Goal: Task Accomplishment & Management: Complete application form

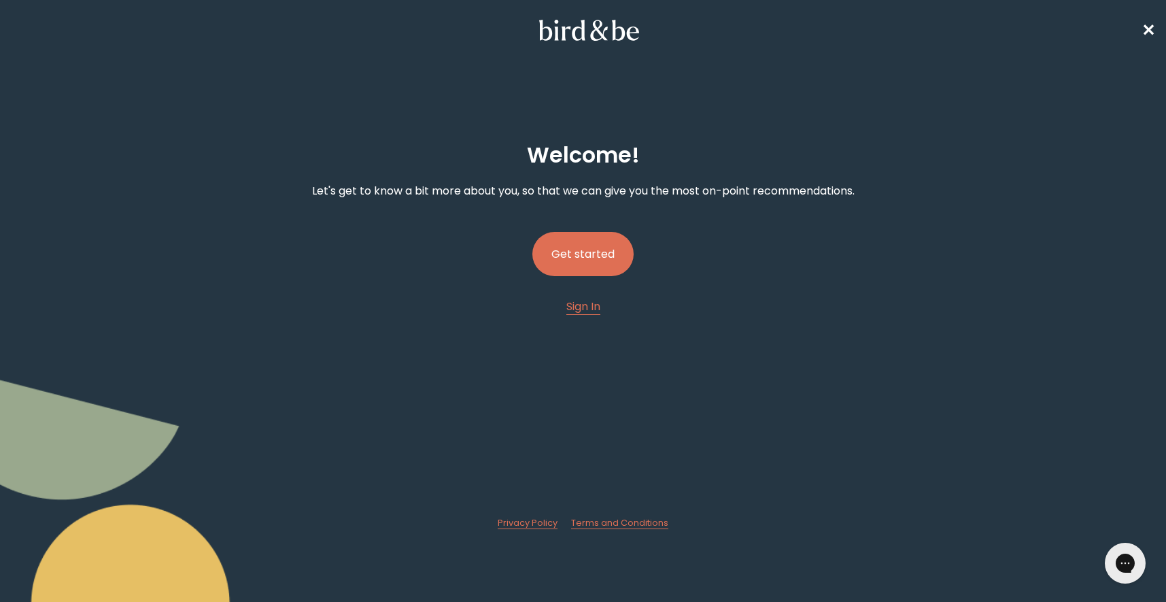
click at [610, 240] on button "Get started" at bounding box center [582, 254] width 101 height 44
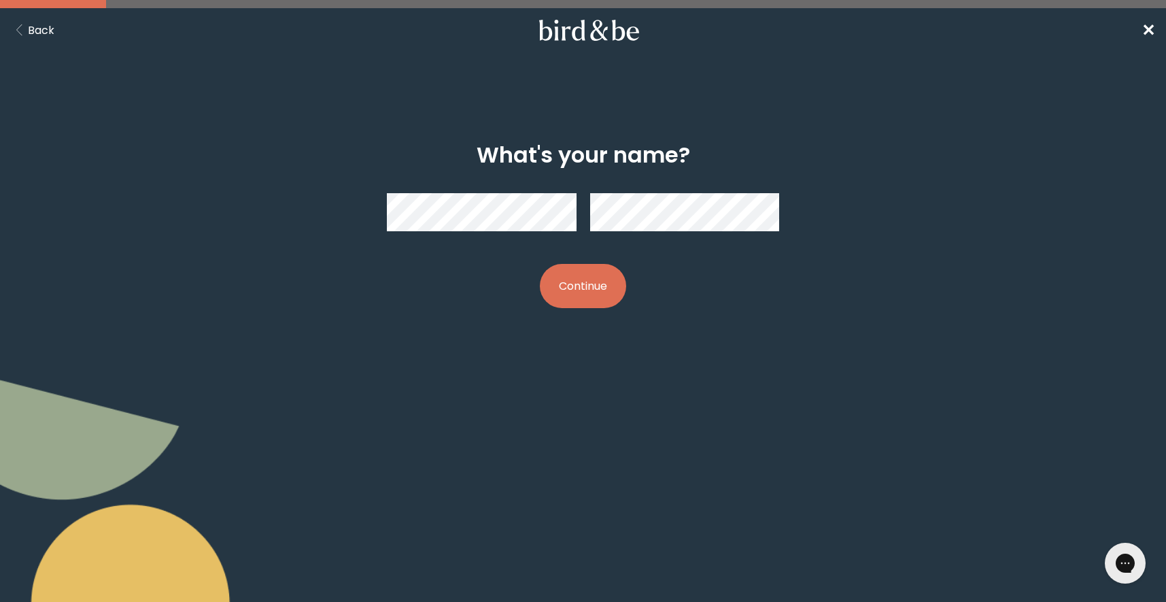
click at [1161, 27] on nav "Back ✕" at bounding box center [583, 30] width 1166 height 44
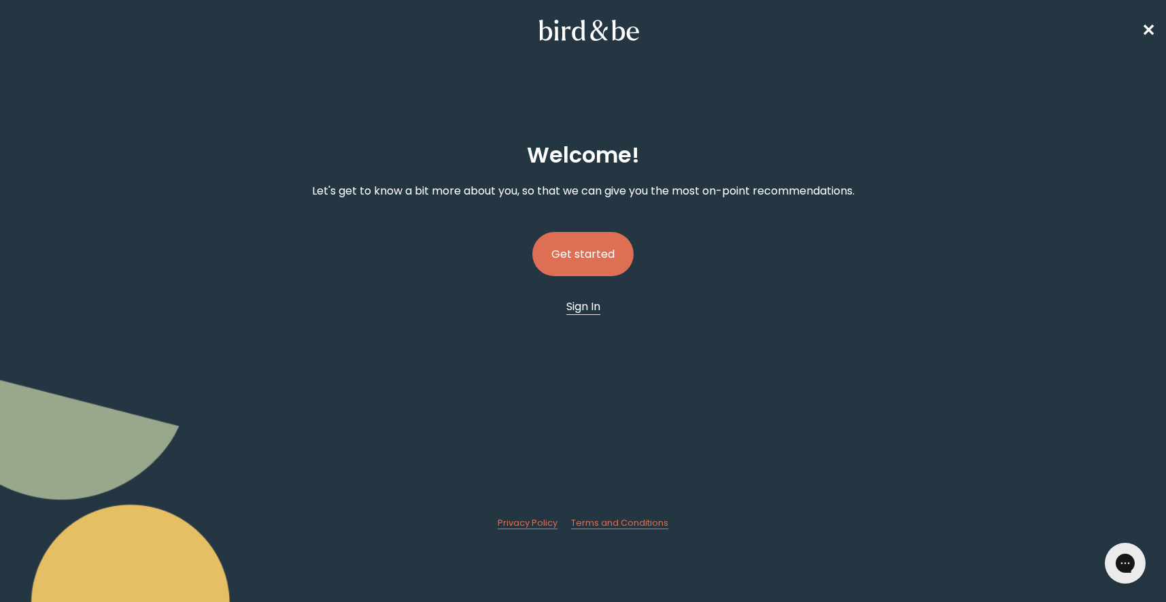
click at [583, 303] on span "Sign In" at bounding box center [583, 306] width 34 height 16
click at [583, 258] on button "Get started" at bounding box center [582, 254] width 101 height 44
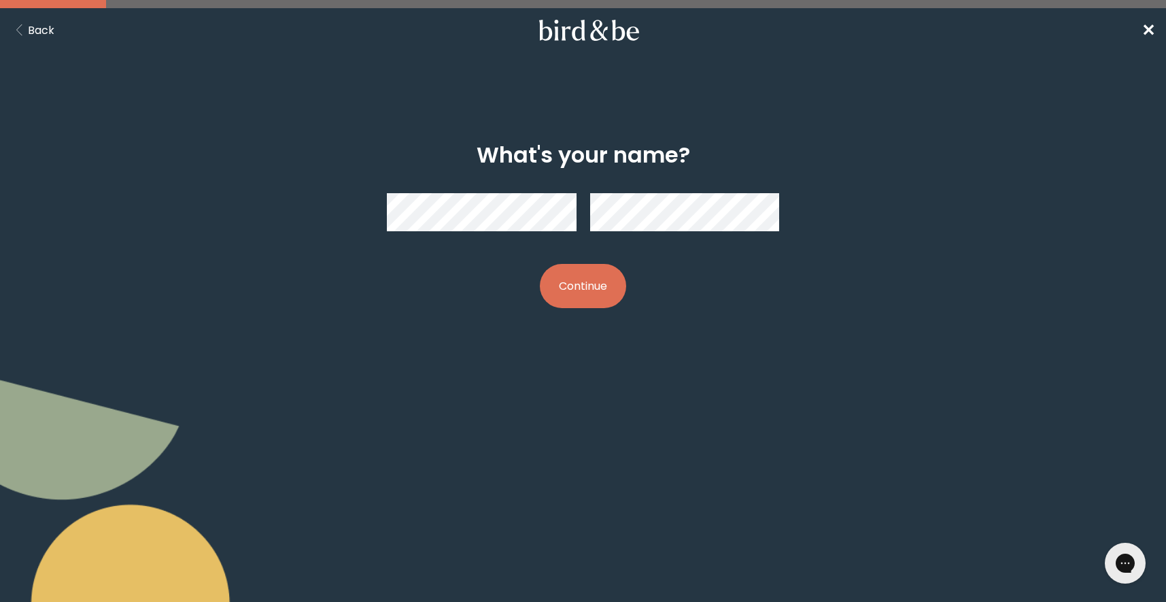
click at [594, 286] on button "Continue" at bounding box center [583, 286] width 86 height 44
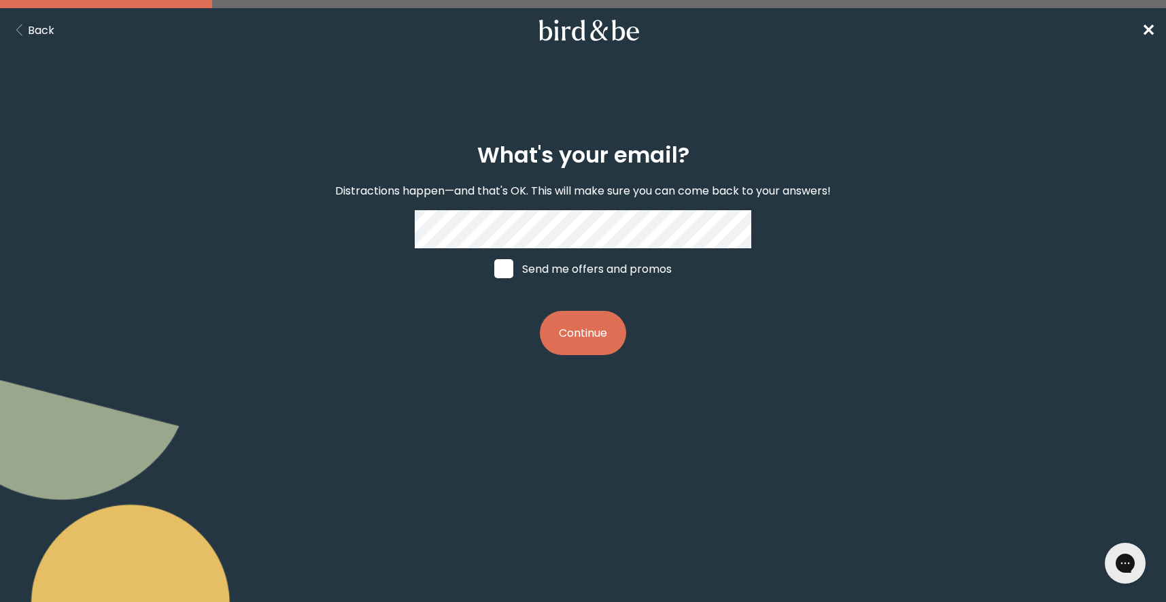
click at [589, 325] on button "Continue" at bounding box center [583, 333] width 86 height 44
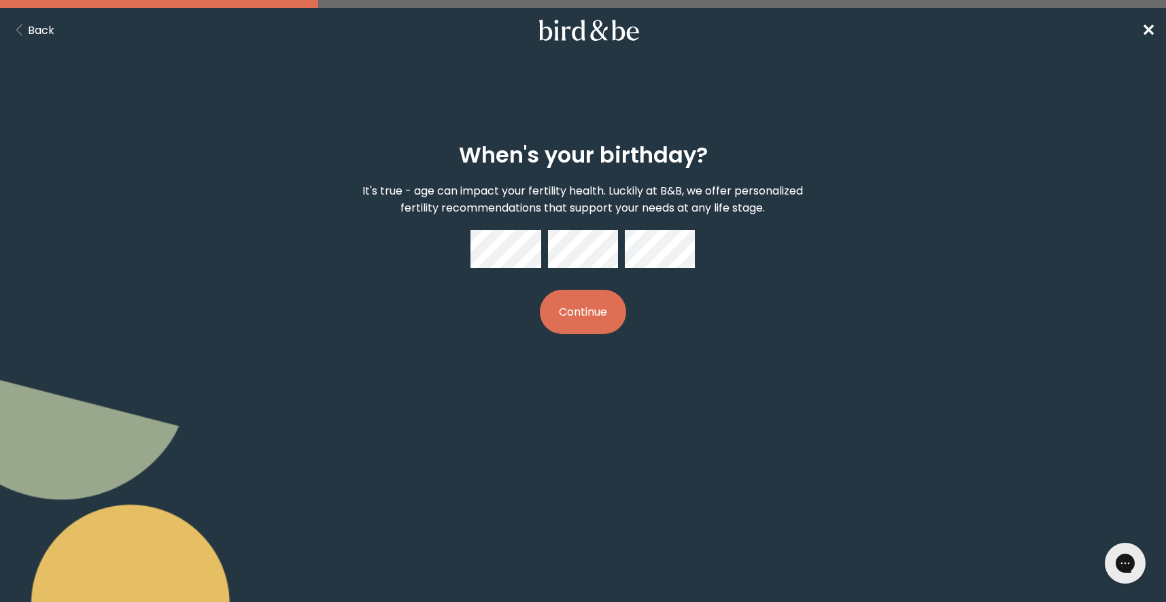
click at [602, 305] on button "Continue" at bounding box center [583, 312] width 86 height 44
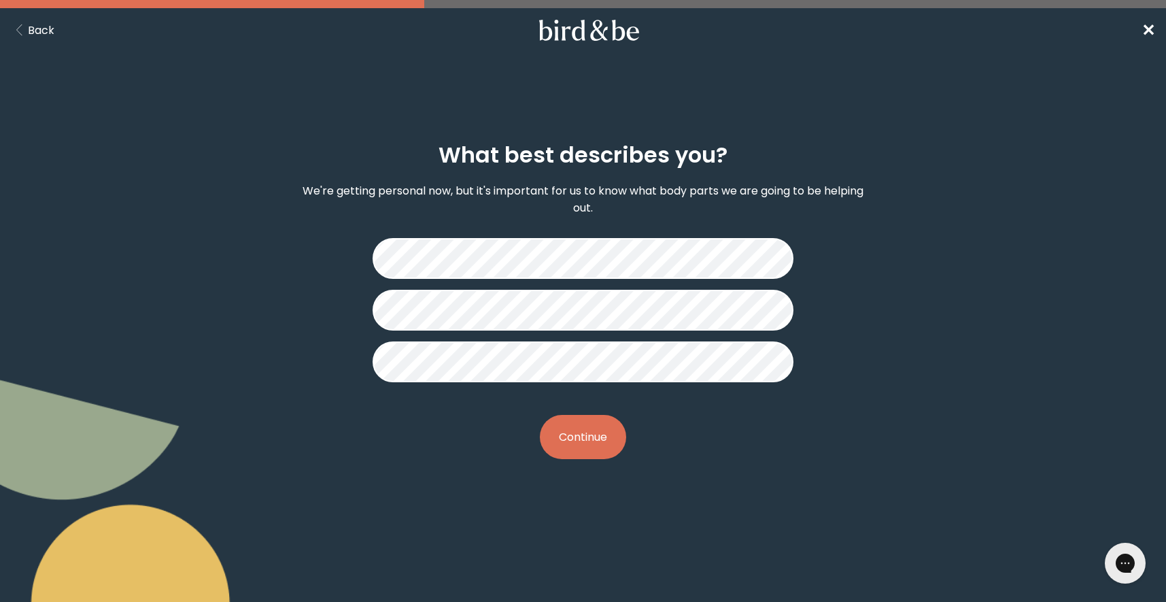
click at [958, 302] on div "What best describes you? We're getting personal now, but it's important for us …" at bounding box center [583, 301] width 1166 height 382
click at [592, 445] on button "Continue" at bounding box center [583, 437] width 86 height 44
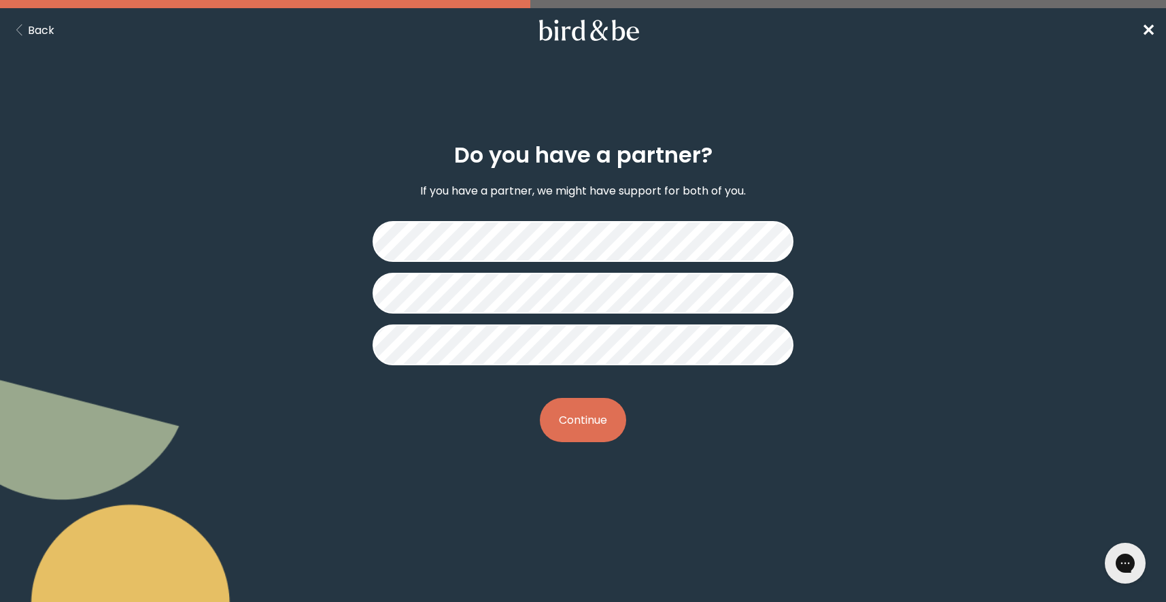
click at [598, 430] on button "Continue" at bounding box center [583, 420] width 86 height 44
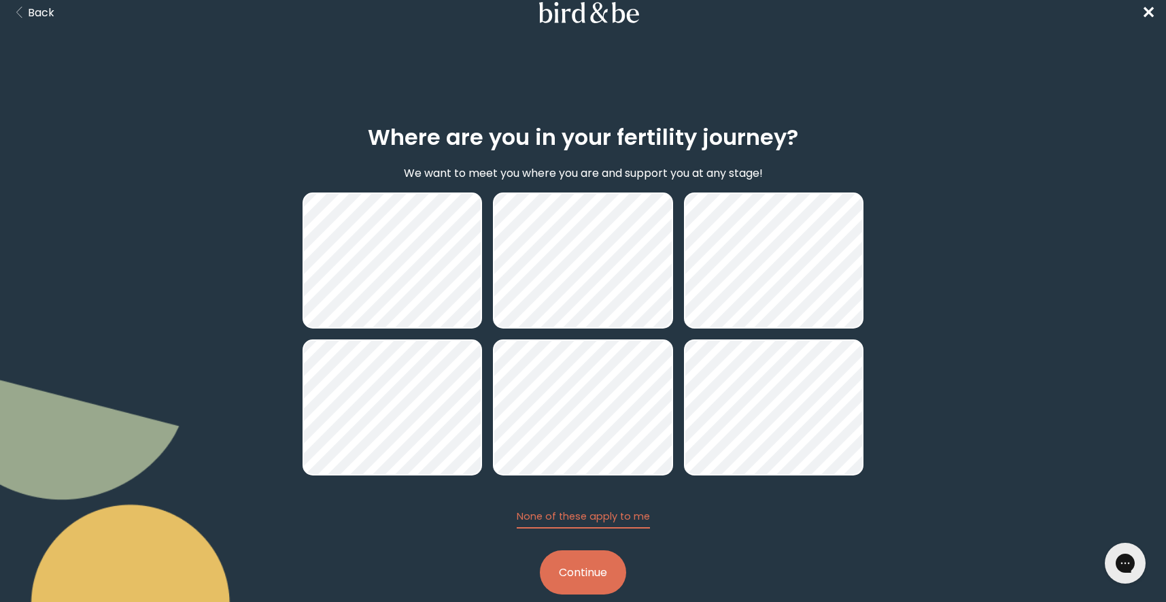
scroll to position [22, 0]
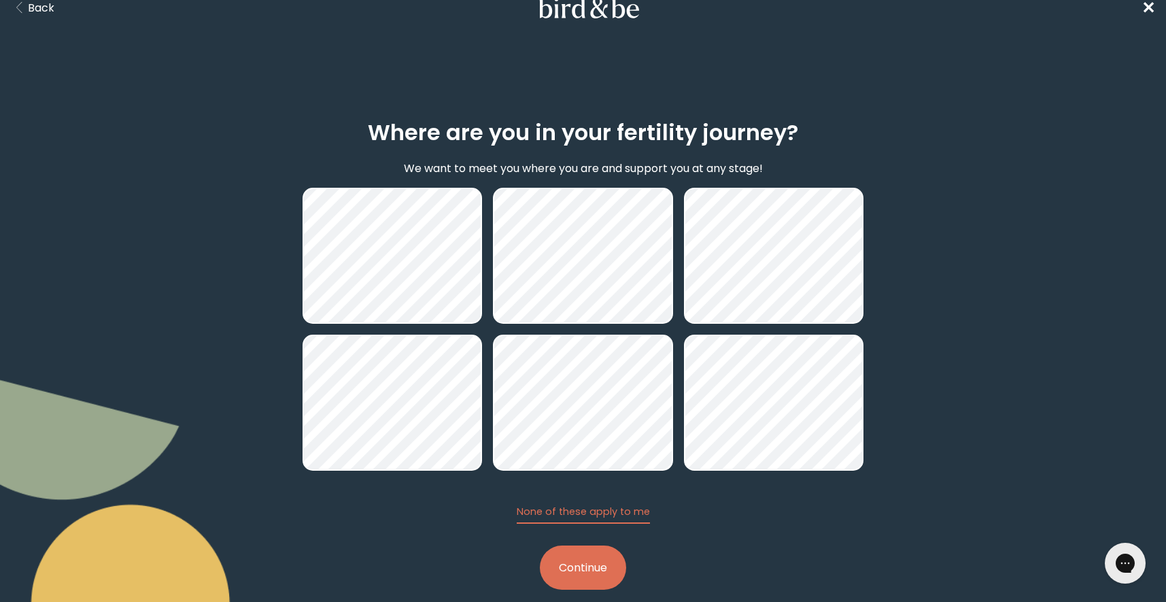
click at [603, 579] on button "Continue" at bounding box center [583, 567] width 86 height 44
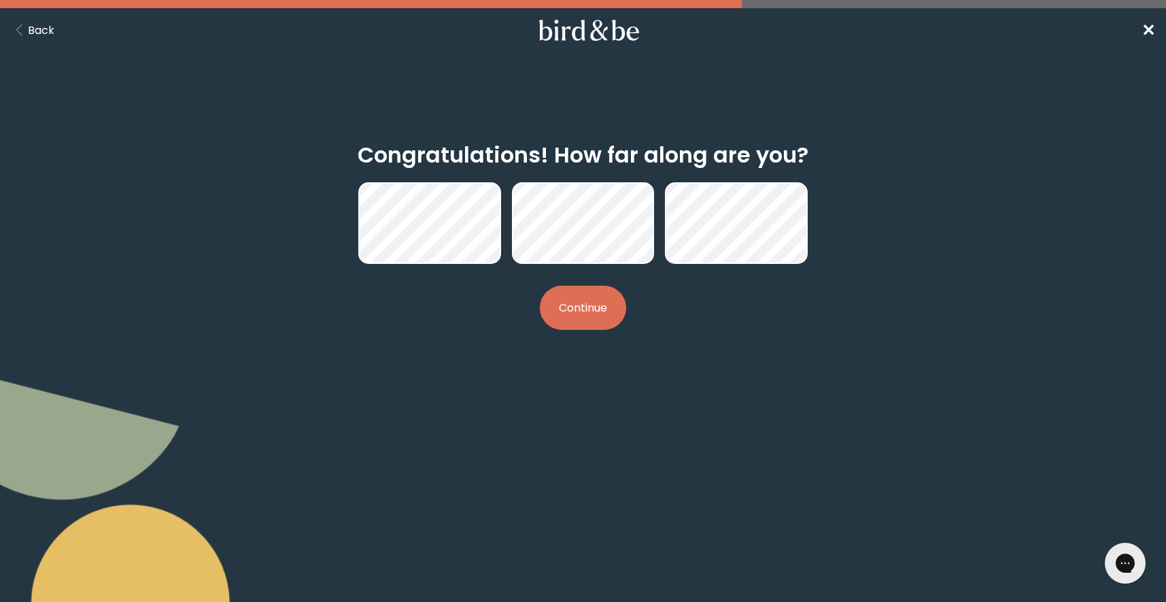
click at [560, 309] on button "Continue" at bounding box center [583, 308] width 86 height 44
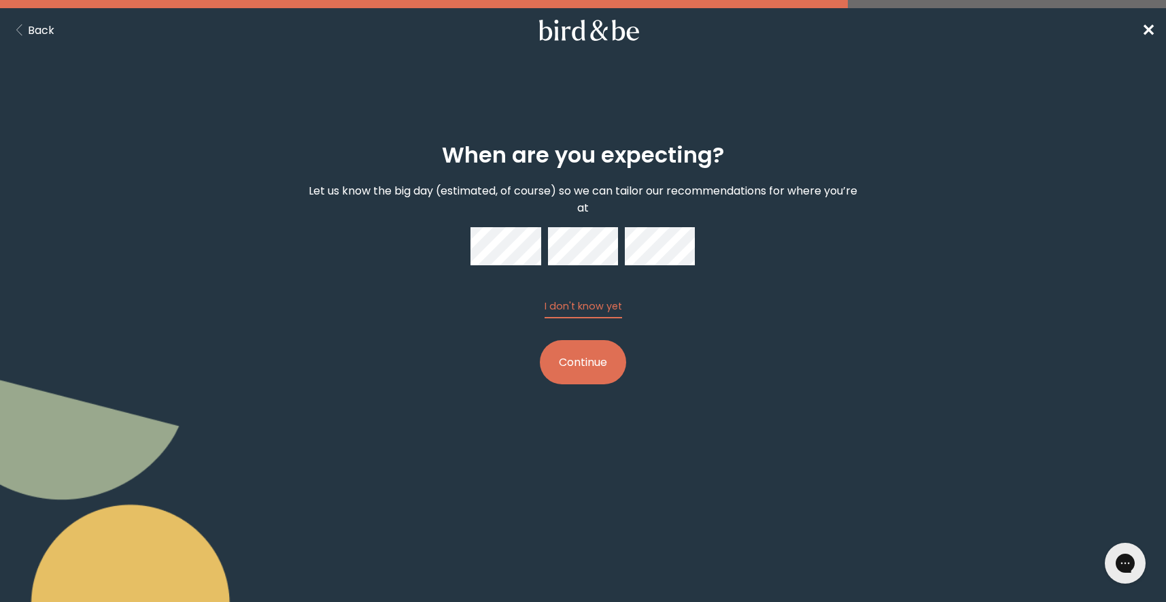
click at [829, 258] on div "When are you expecting? Let us know the big day (estimated, of course) so we ca…" at bounding box center [584, 264] width 562 height 286
click at [606, 372] on button "Continue" at bounding box center [583, 362] width 86 height 44
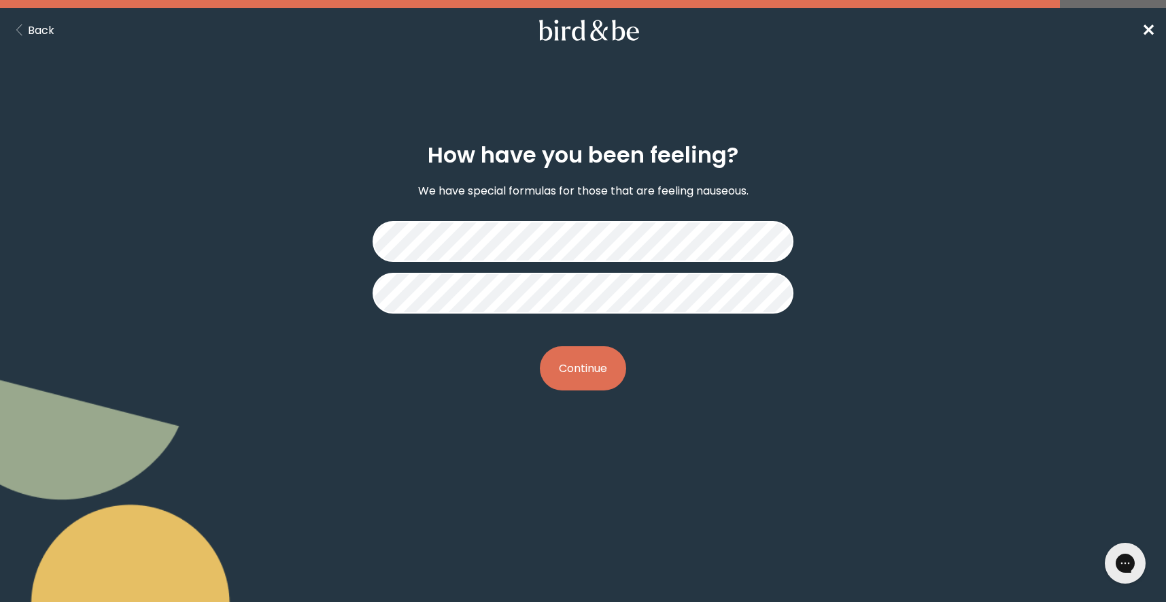
click at [987, 394] on div "How have you been feeling? We have special formulas for those that are feeling …" at bounding box center [583, 266] width 1166 height 313
click at [589, 375] on button "Continue" at bounding box center [583, 368] width 86 height 44
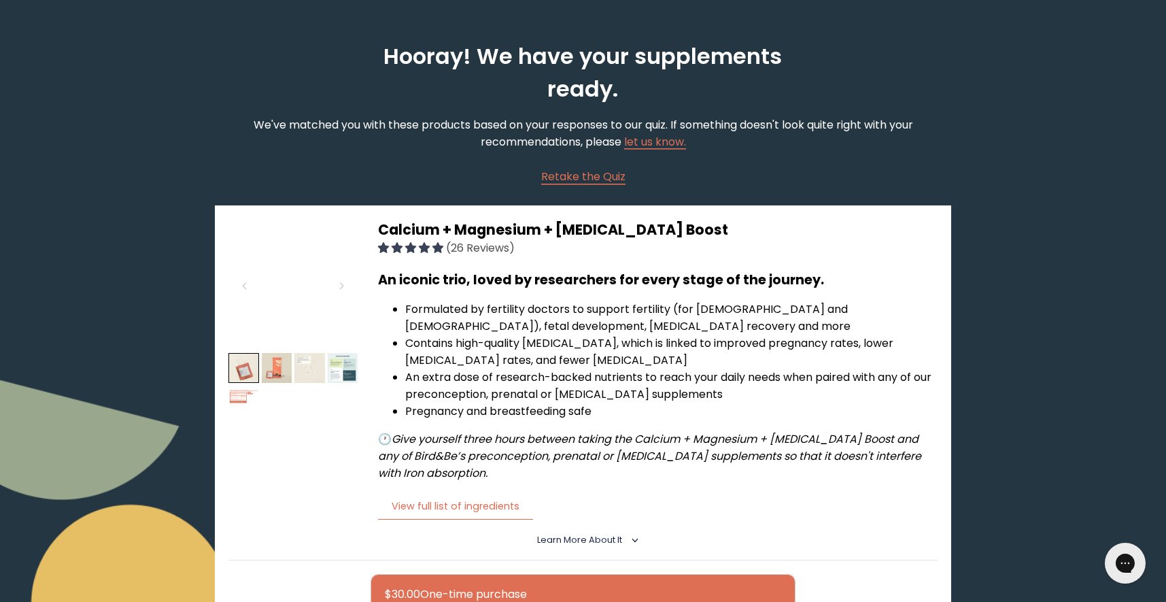
scroll to position [39, 0]
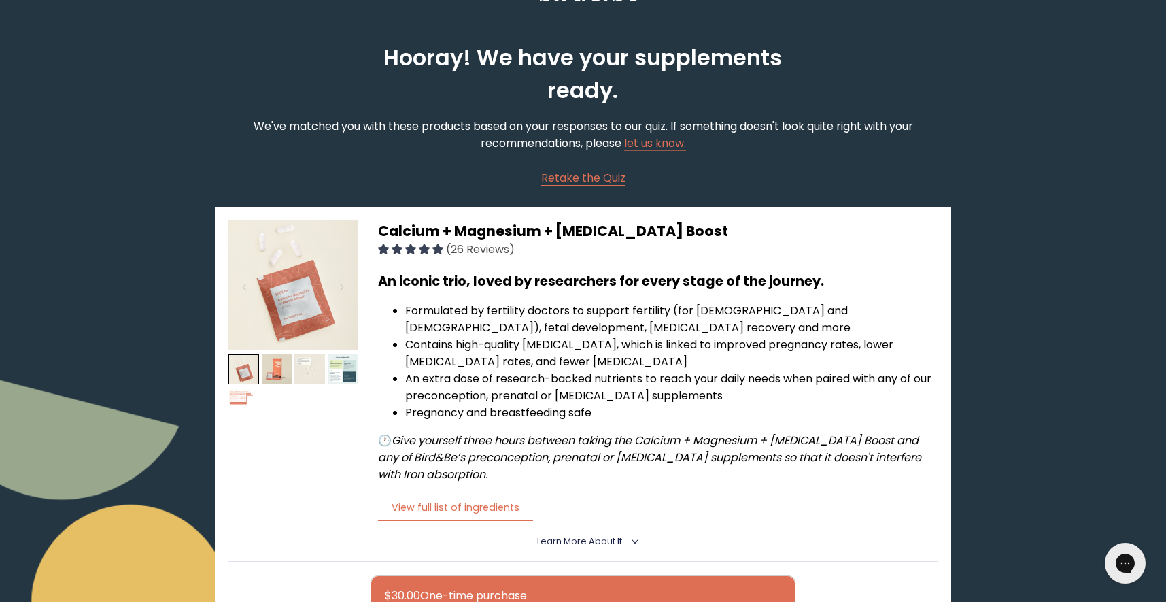
click at [633, 538] on icon "<" at bounding box center [632, 541] width 12 height 7
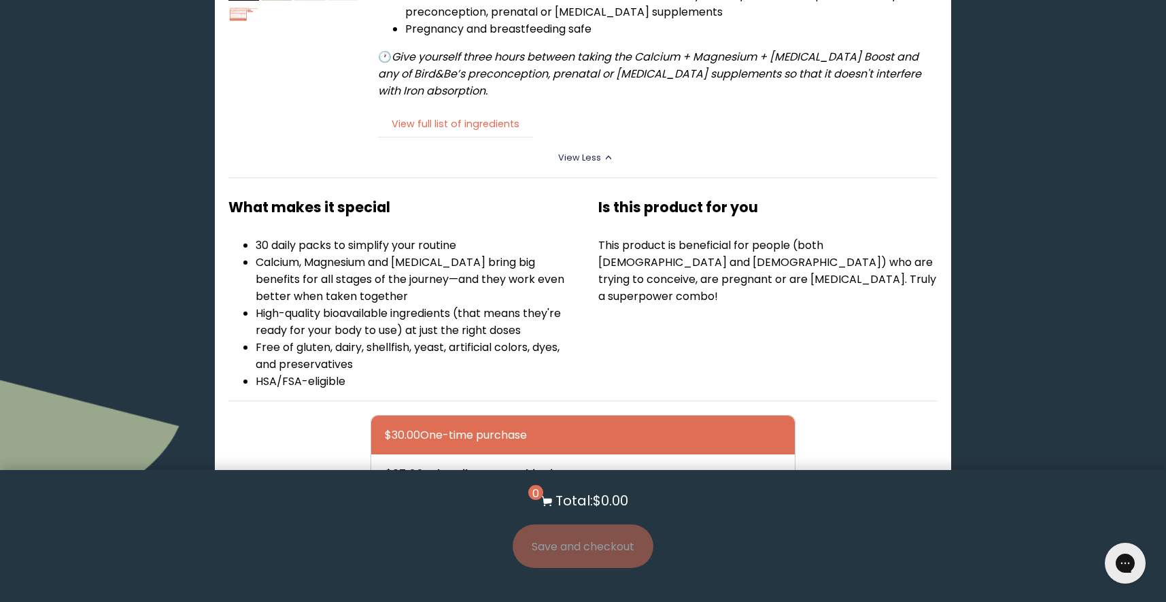
scroll to position [422, 0]
click at [501, 114] on button "View full list of ingredients" at bounding box center [455, 125] width 155 height 28
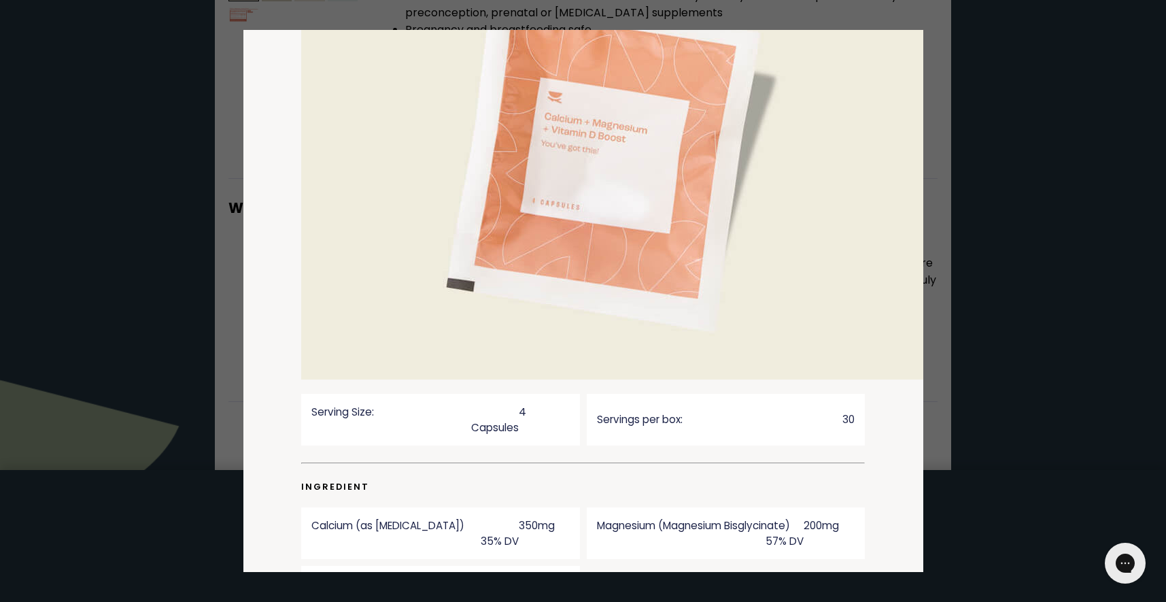
scroll to position [0, 0]
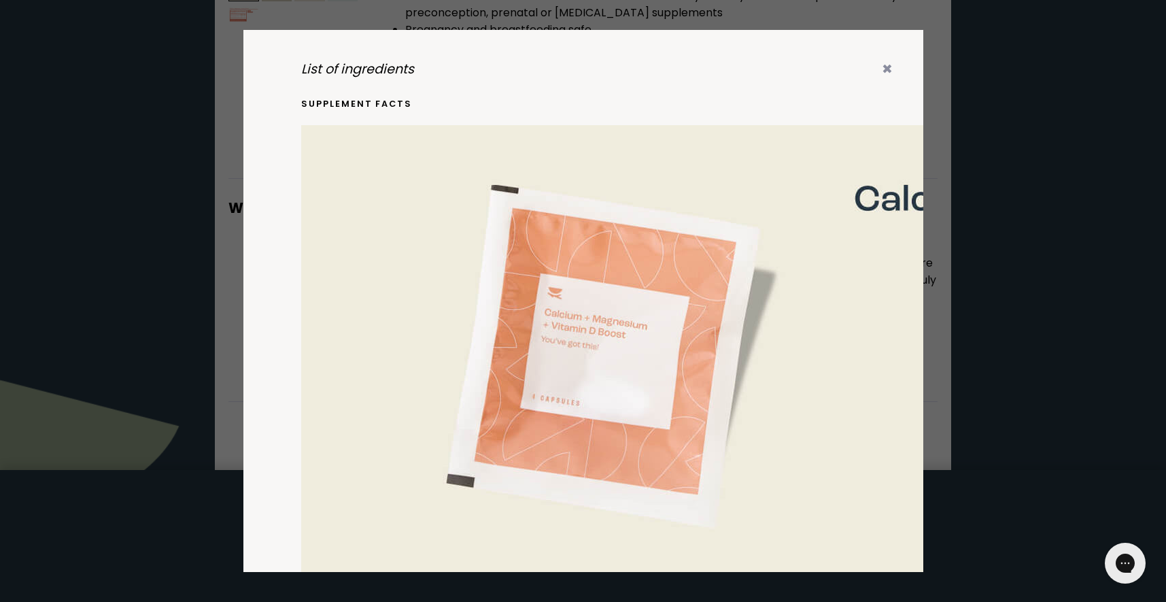
click at [892, 67] on icon "✖" at bounding box center [887, 69] width 11 height 18
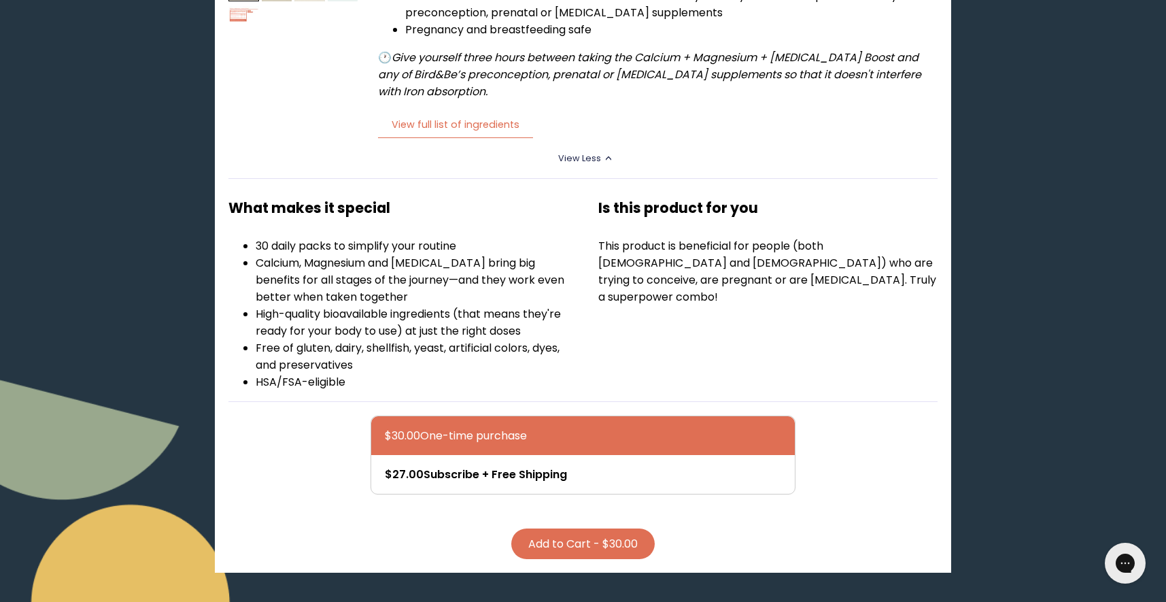
scroll to position [35, 0]
